Goal: Task Accomplishment & Management: Use online tool/utility

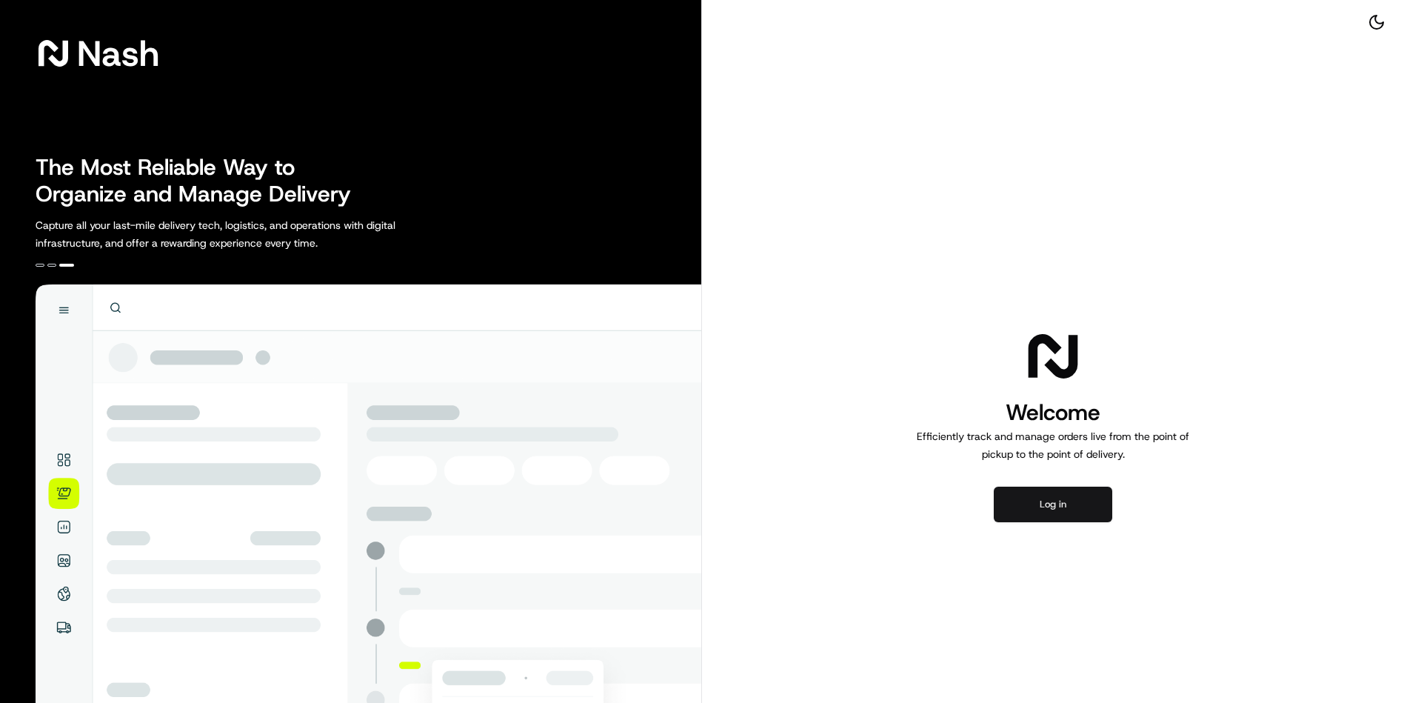
click at [1061, 472] on div "Welcome Efficiently track and manage orders live from the point of pickup to th…" at bounding box center [1053, 424] width 702 height 849
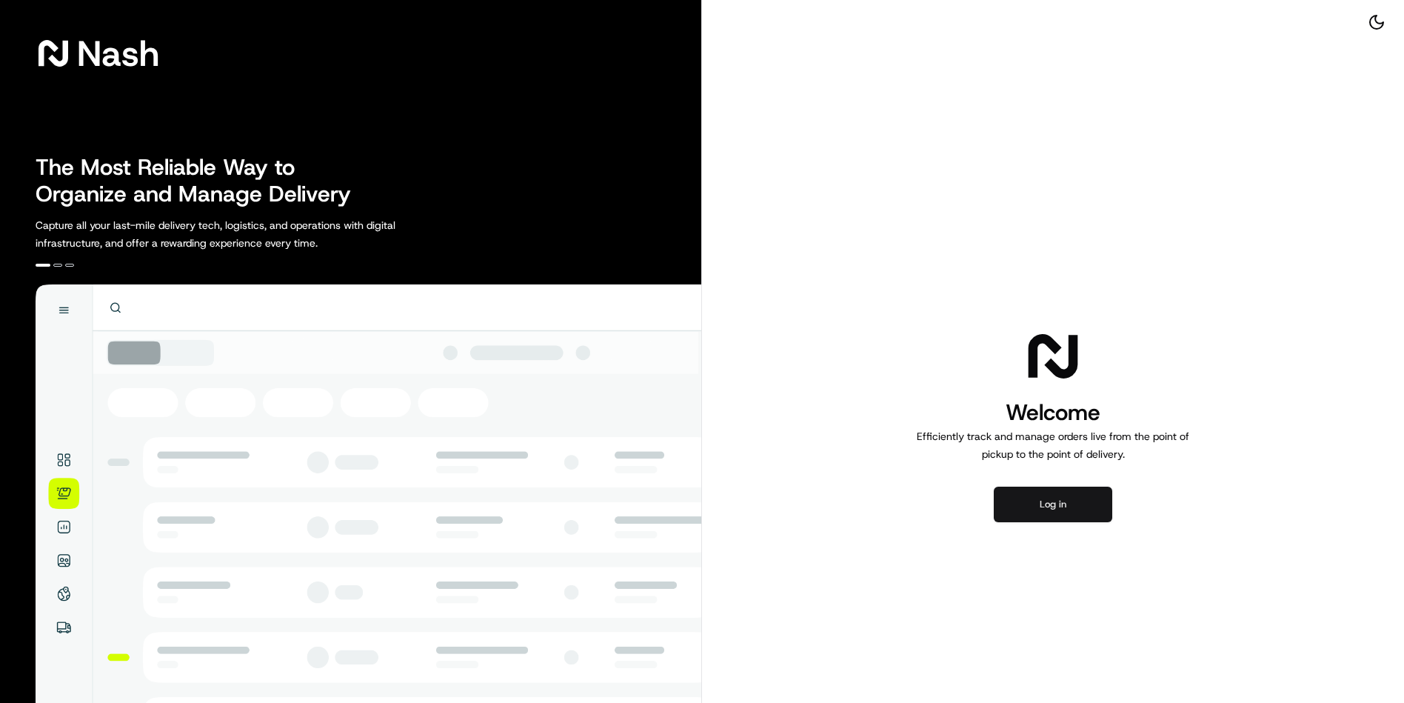
click at [1066, 496] on button "Log in" at bounding box center [1053, 505] width 118 height 36
